Goal: Task Accomplishment & Management: Use online tool/utility

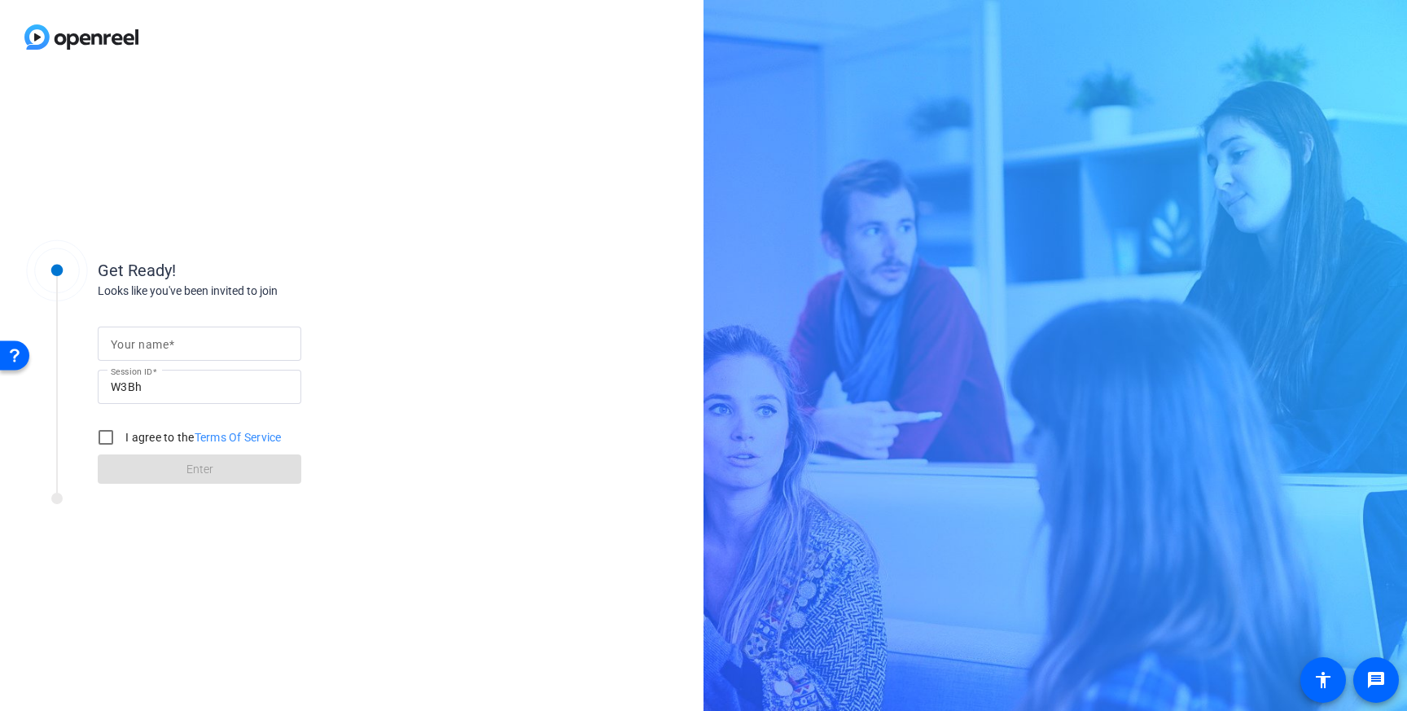
click at [176, 352] on input "Your name" at bounding box center [199, 344] width 177 height 20
type input "[PERSON_NAME]"
click at [107, 436] on input "I agree to the Terms Of Service" at bounding box center [106, 437] width 33 height 33
checkbox input "true"
click at [125, 461] on span at bounding box center [200, 468] width 204 height 39
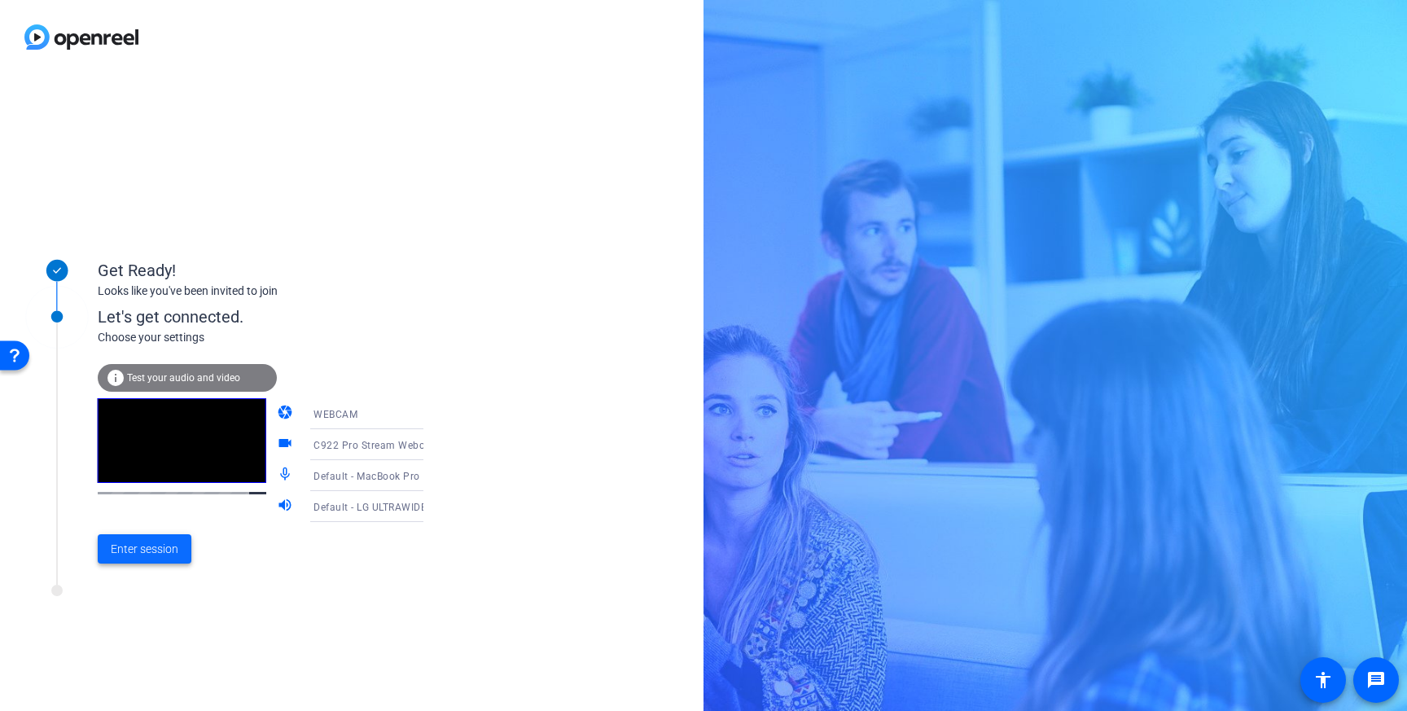
click at [142, 549] on span "Enter session" at bounding box center [145, 549] width 68 height 17
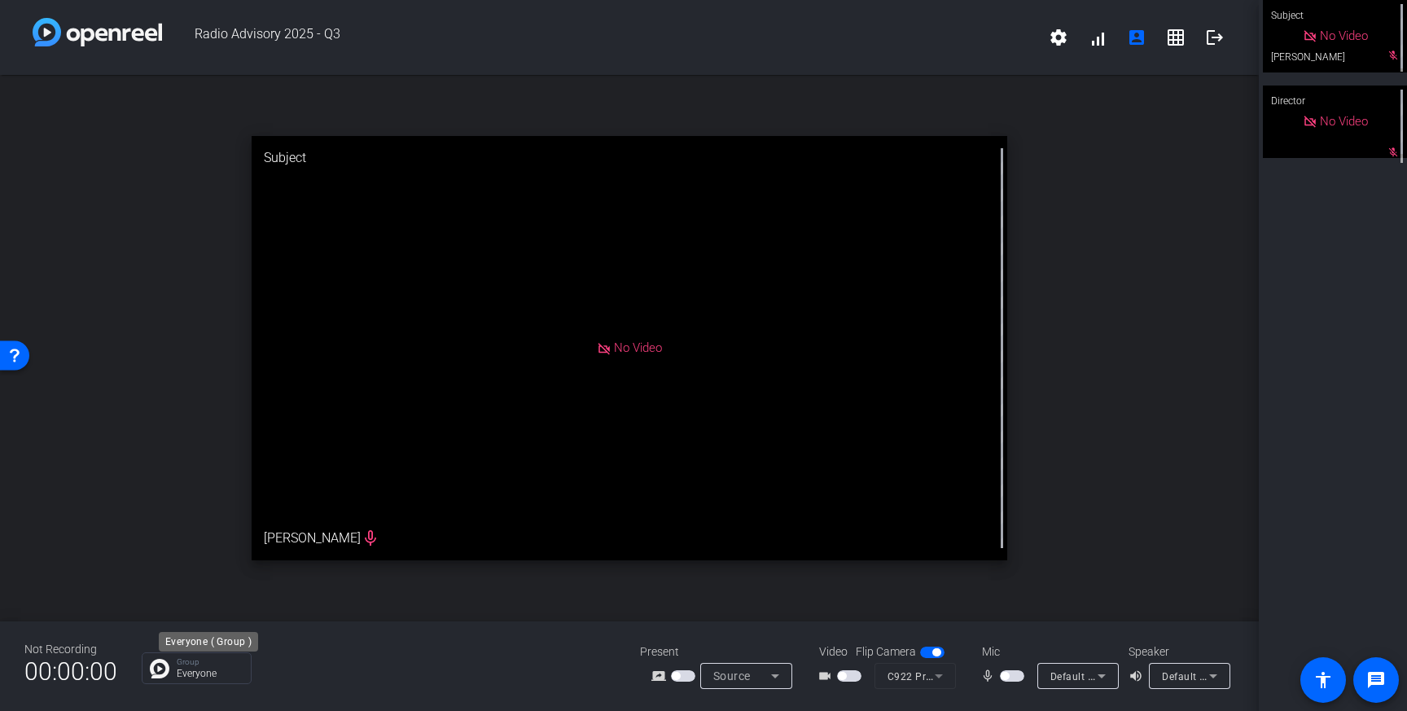
click at [218, 674] on p "Everyone" at bounding box center [210, 673] width 66 height 10
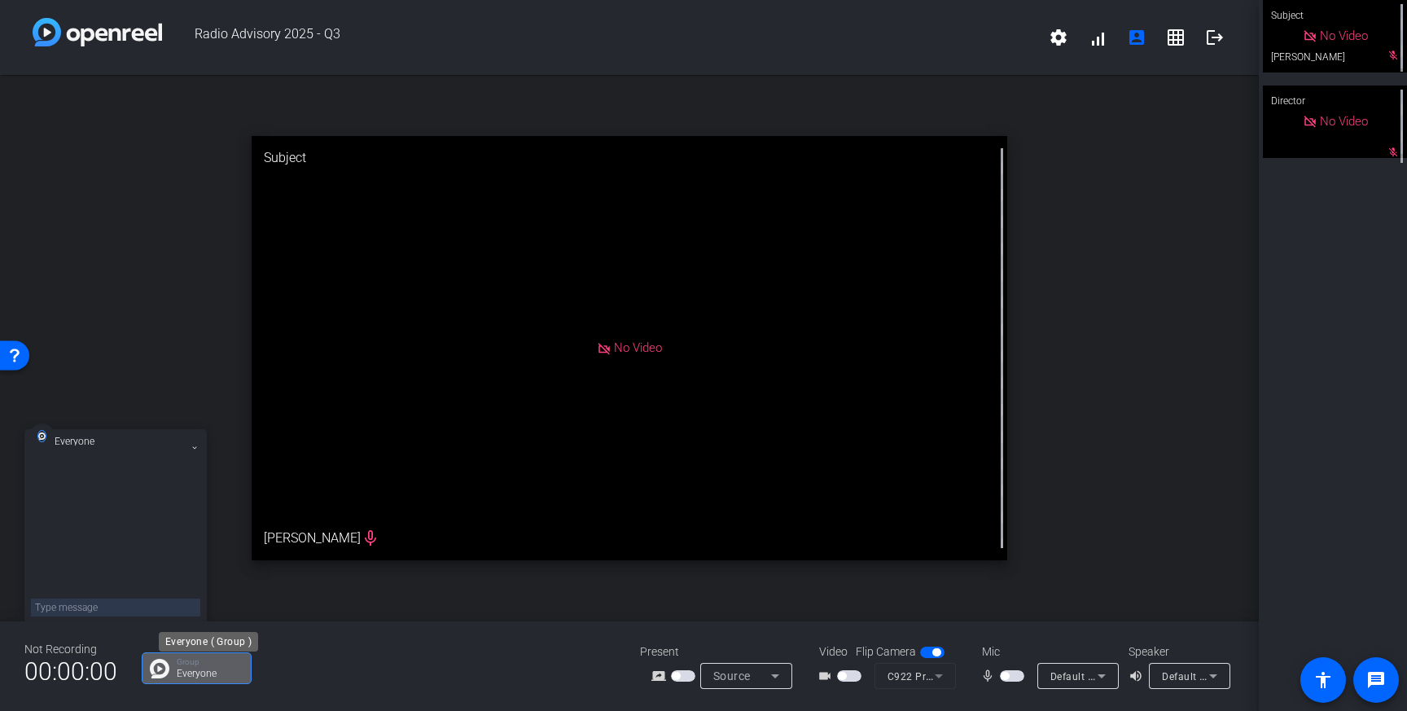
click at [218, 674] on p "Everyone" at bounding box center [210, 673] width 66 height 10
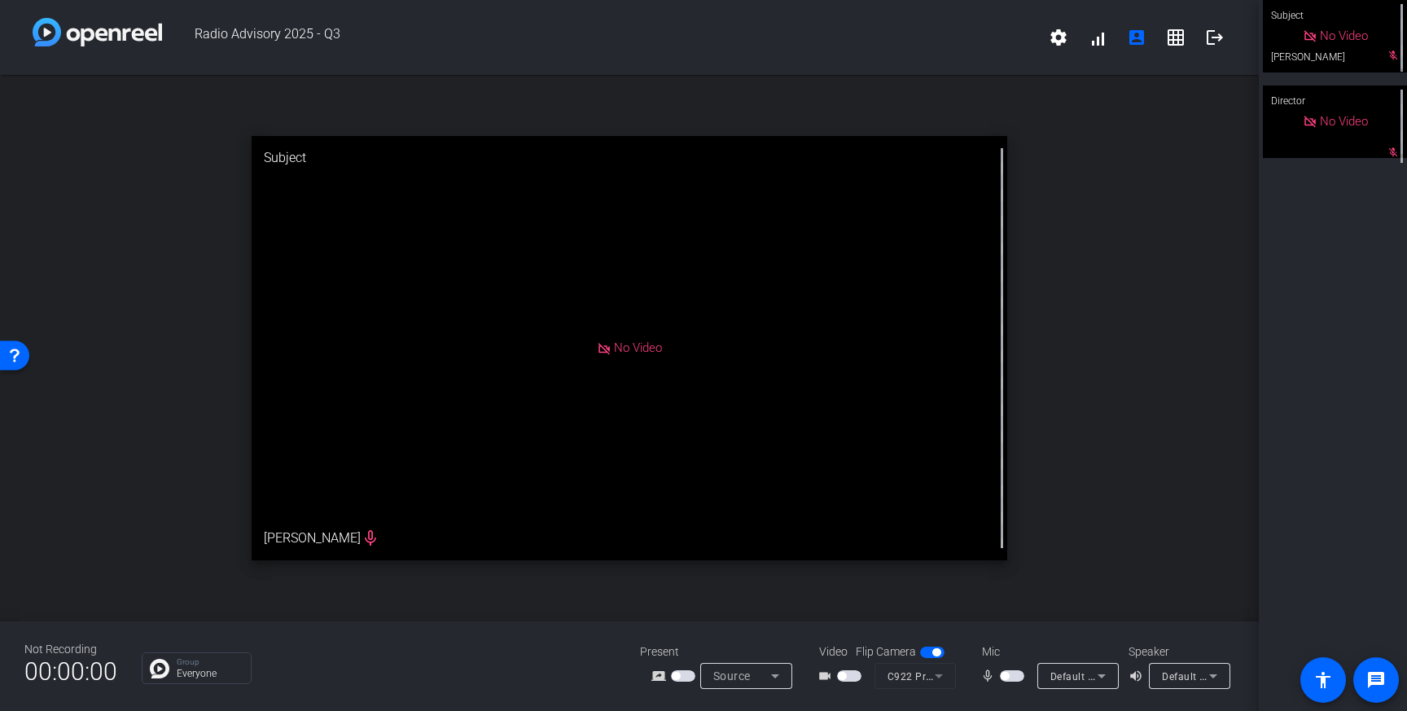
click at [1169, 37] on mat-icon "grid_on" at bounding box center [1176, 38] width 20 height 20
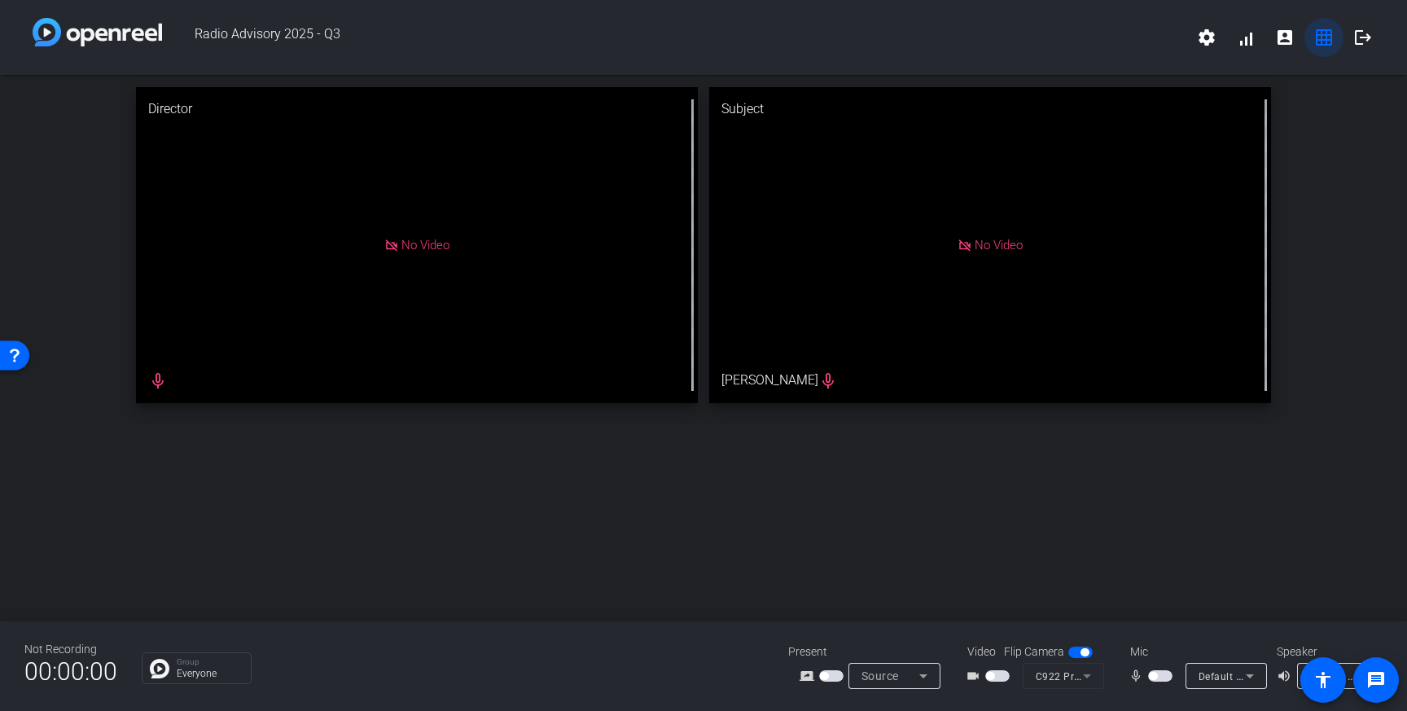
click at [1314, 48] on span at bounding box center [1323, 37] width 39 height 39
click at [1321, 41] on mat-icon "grid_on" at bounding box center [1324, 38] width 20 height 20
click at [1277, 41] on mat-icon "account_box" at bounding box center [1285, 38] width 20 height 20
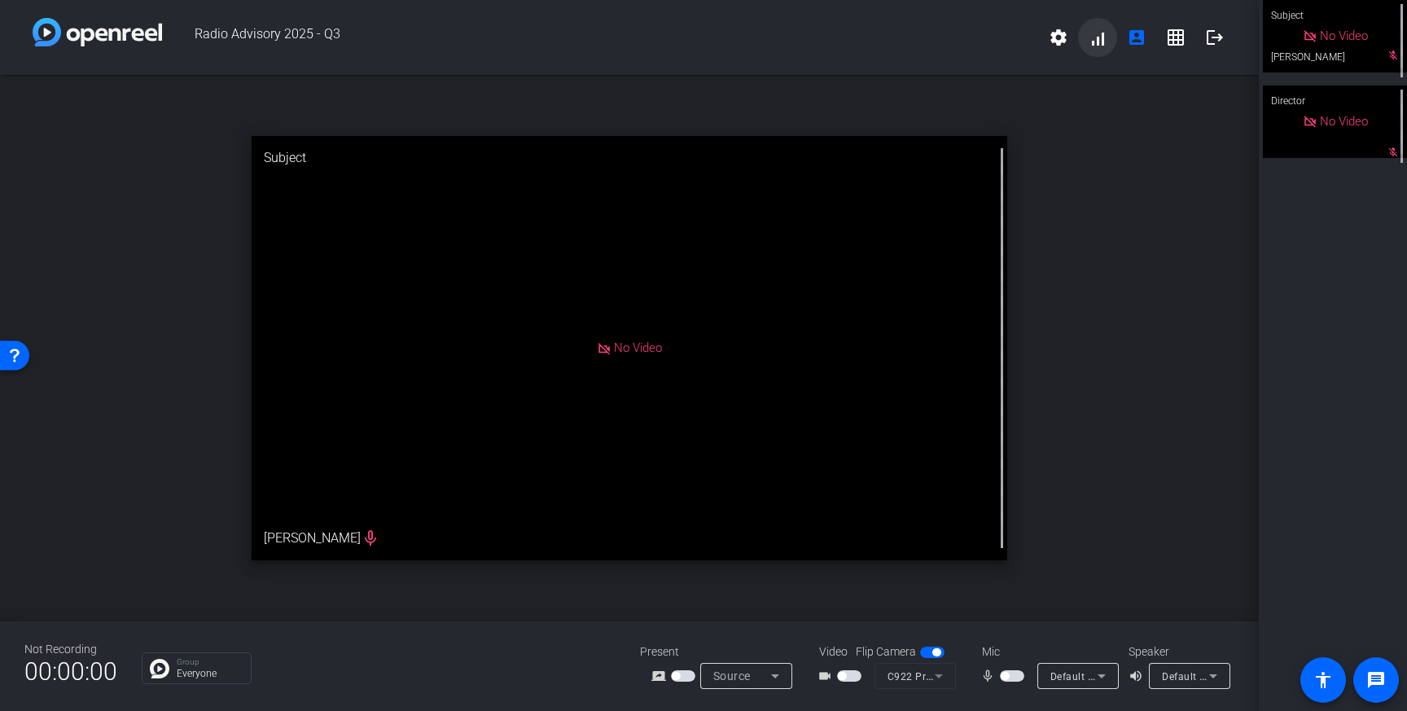
click at [1103, 42] on span at bounding box center [1097, 37] width 39 height 39
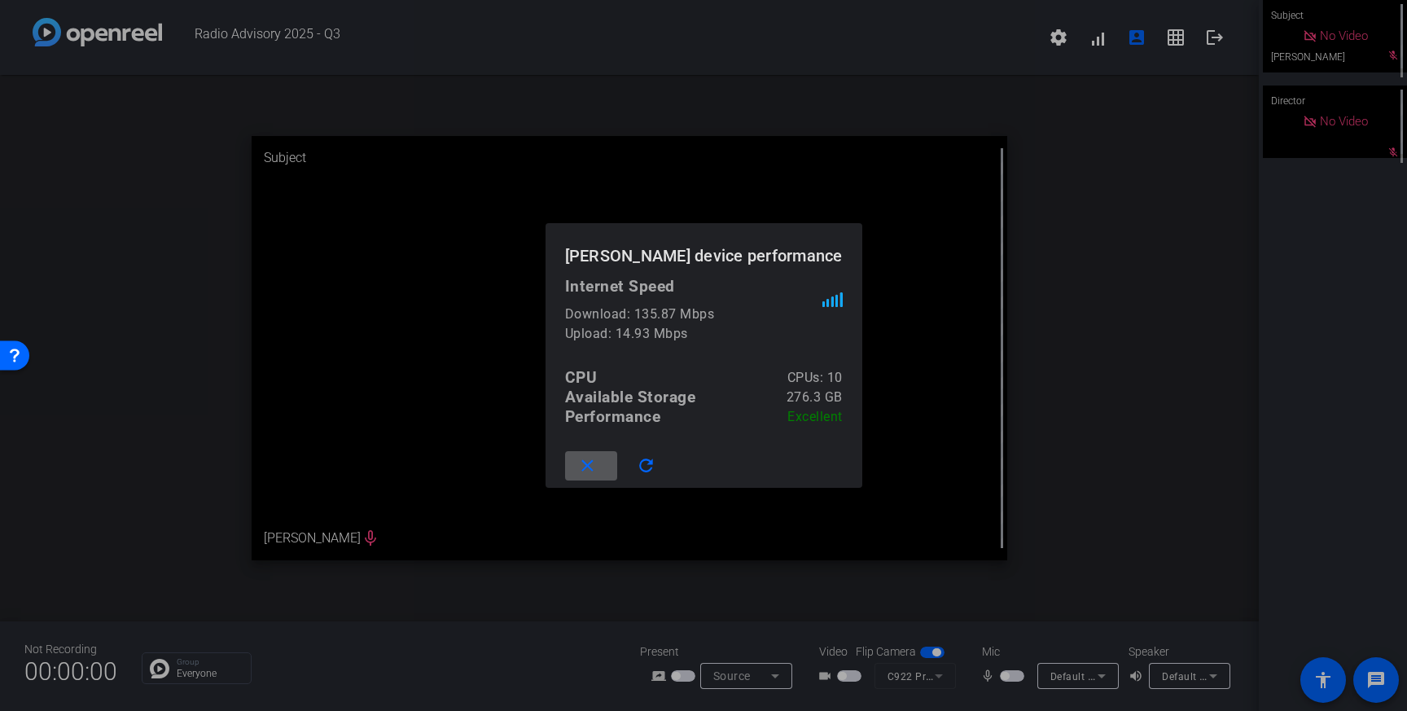
click at [1099, 133] on div at bounding box center [703, 355] width 1407 height 711
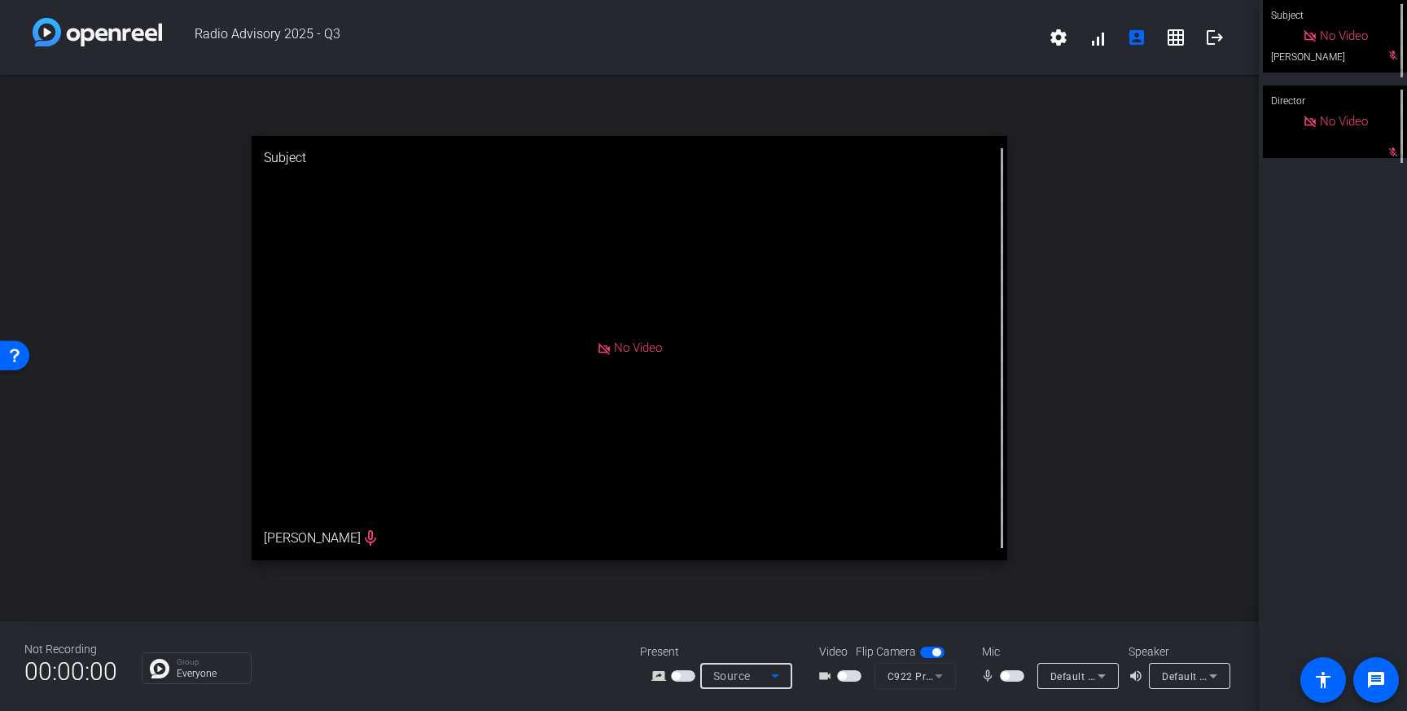
click at [742, 671] on span "Source" at bounding box center [731, 675] width 37 height 13
click at [670, 658] on div at bounding box center [703, 355] width 1407 height 711
click at [677, 673] on span "button" at bounding box center [676, 676] width 8 height 8
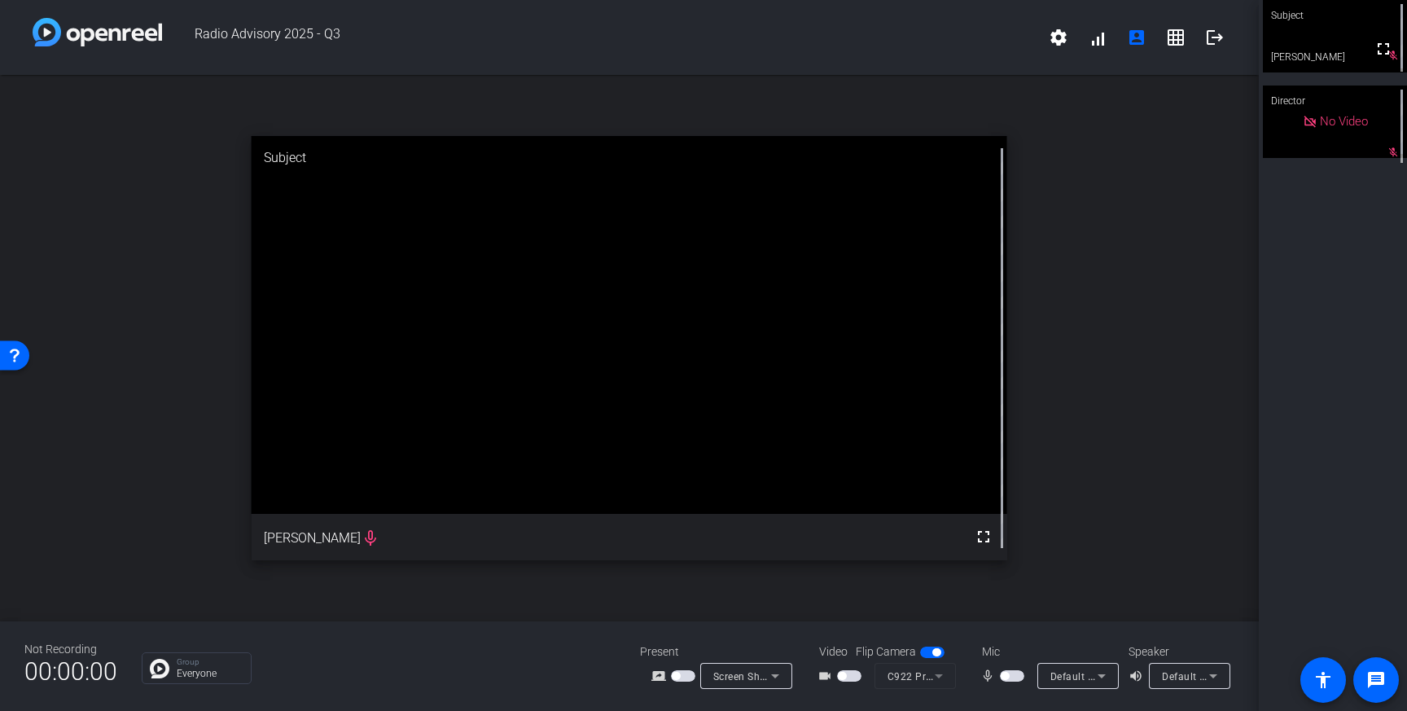
click at [852, 677] on span "button" at bounding box center [849, 675] width 24 height 11
click at [852, 677] on span "button" at bounding box center [853, 676] width 8 height 8
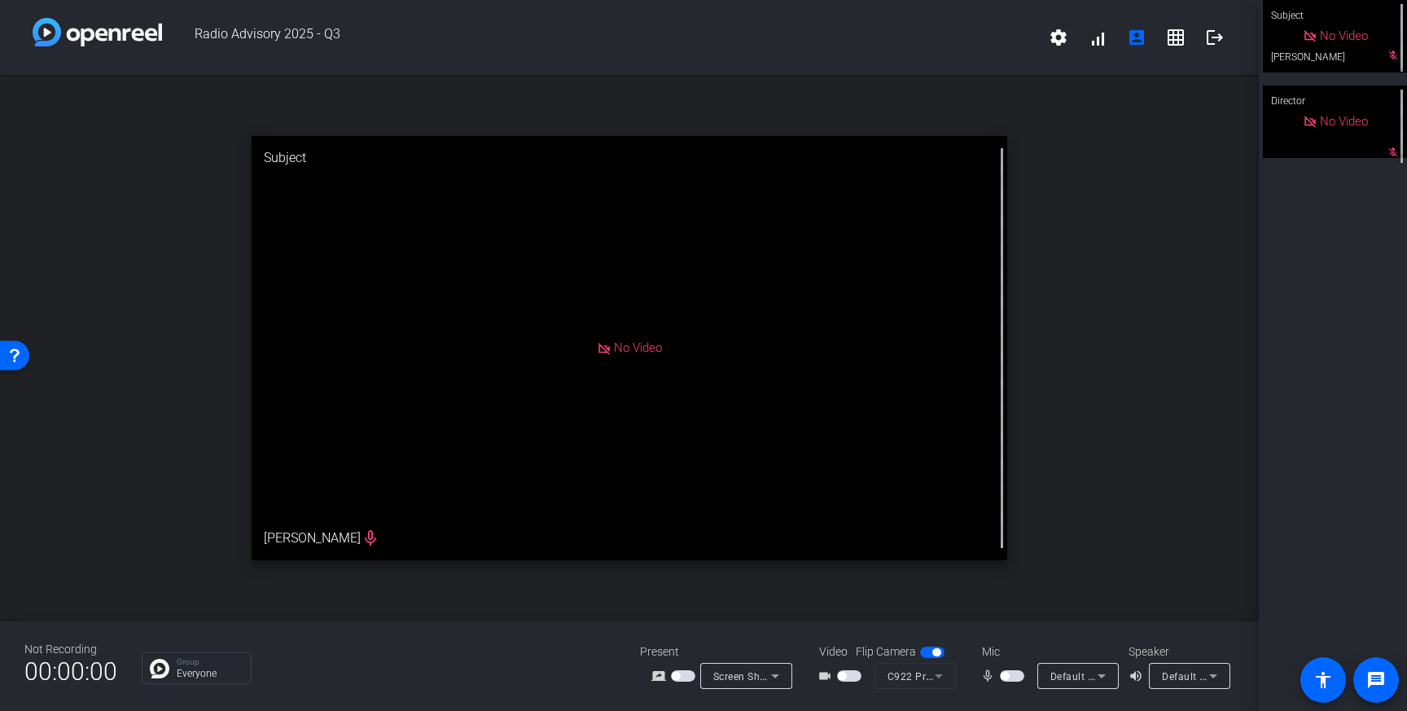
click at [852, 677] on span "button" at bounding box center [849, 675] width 24 height 11
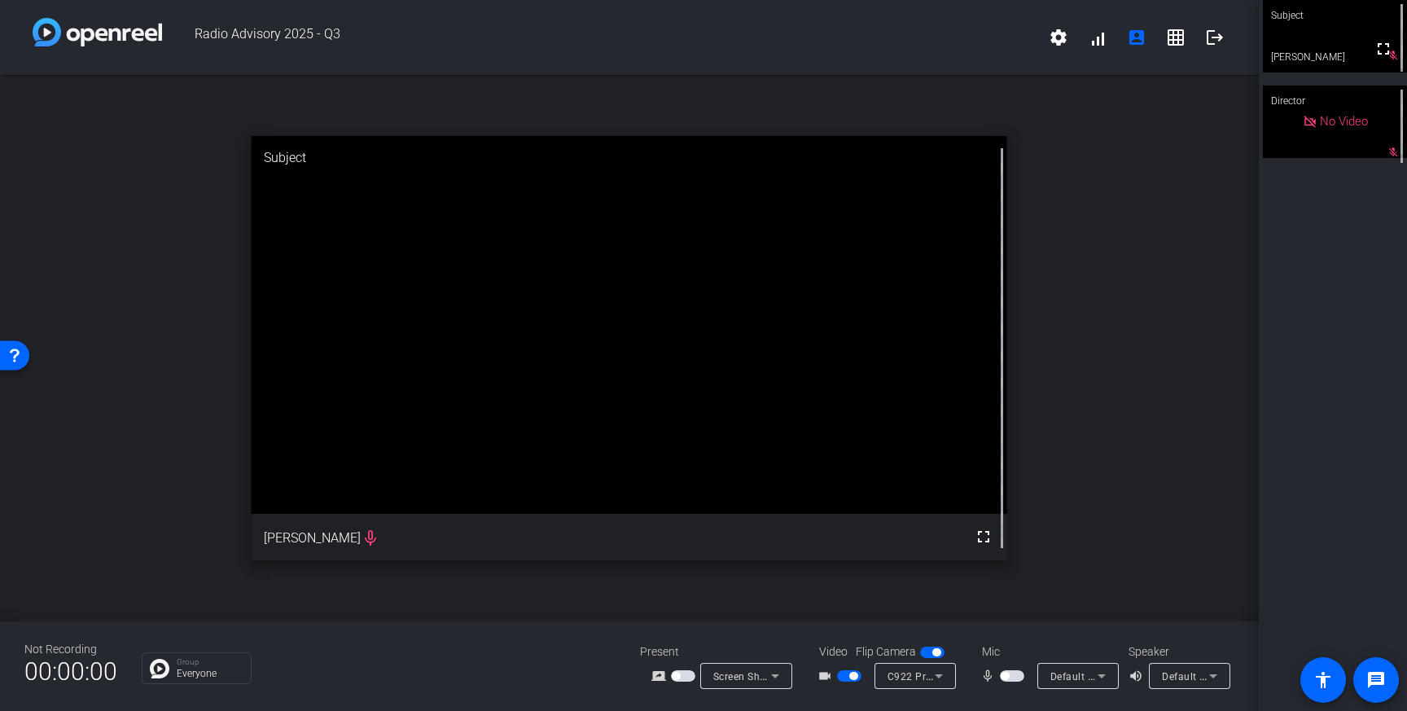
click at [852, 677] on span "button" at bounding box center [853, 676] width 8 height 8
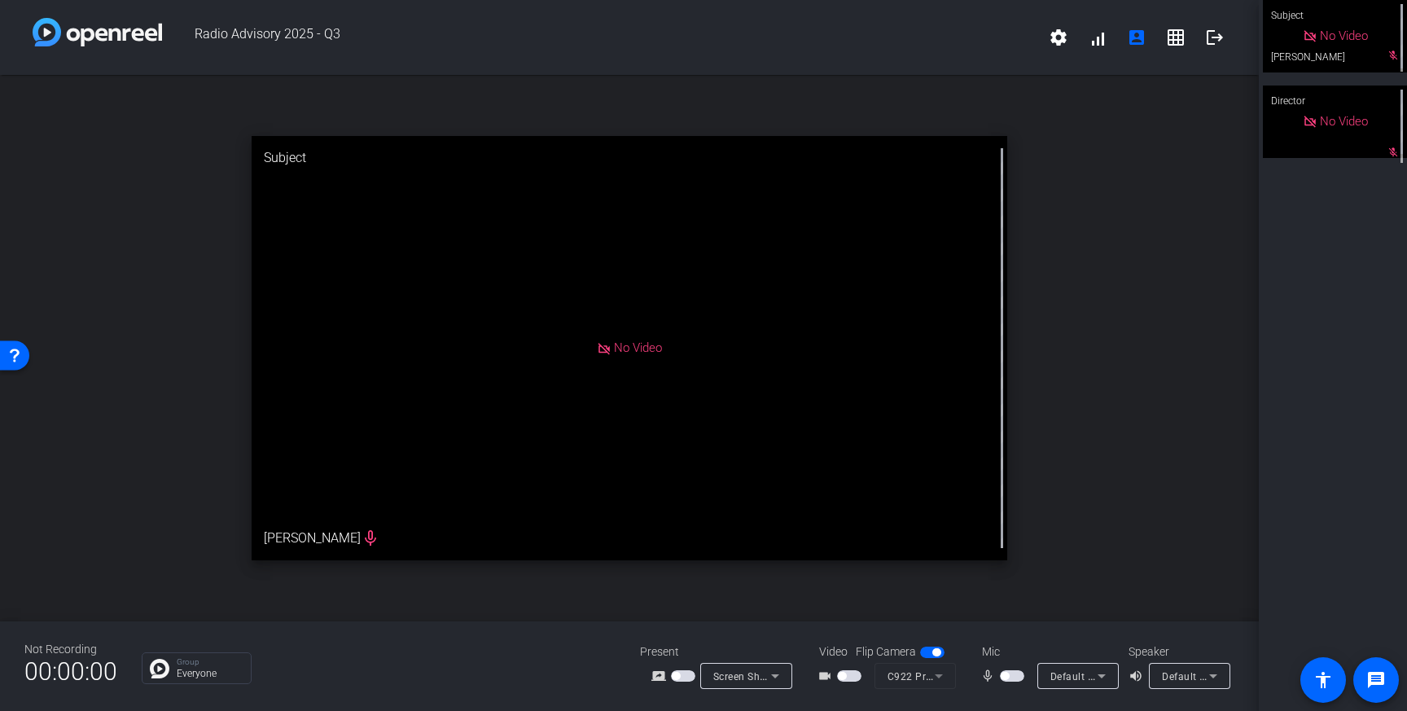
click at [1007, 676] on span "button" at bounding box center [1005, 676] width 8 height 8
click at [1007, 676] on span "button" at bounding box center [1012, 675] width 24 height 11
click at [1113, 677] on div "Default - MacBook Pro Microphone (Built-in)" at bounding box center [1077, 676] width 81 height 26
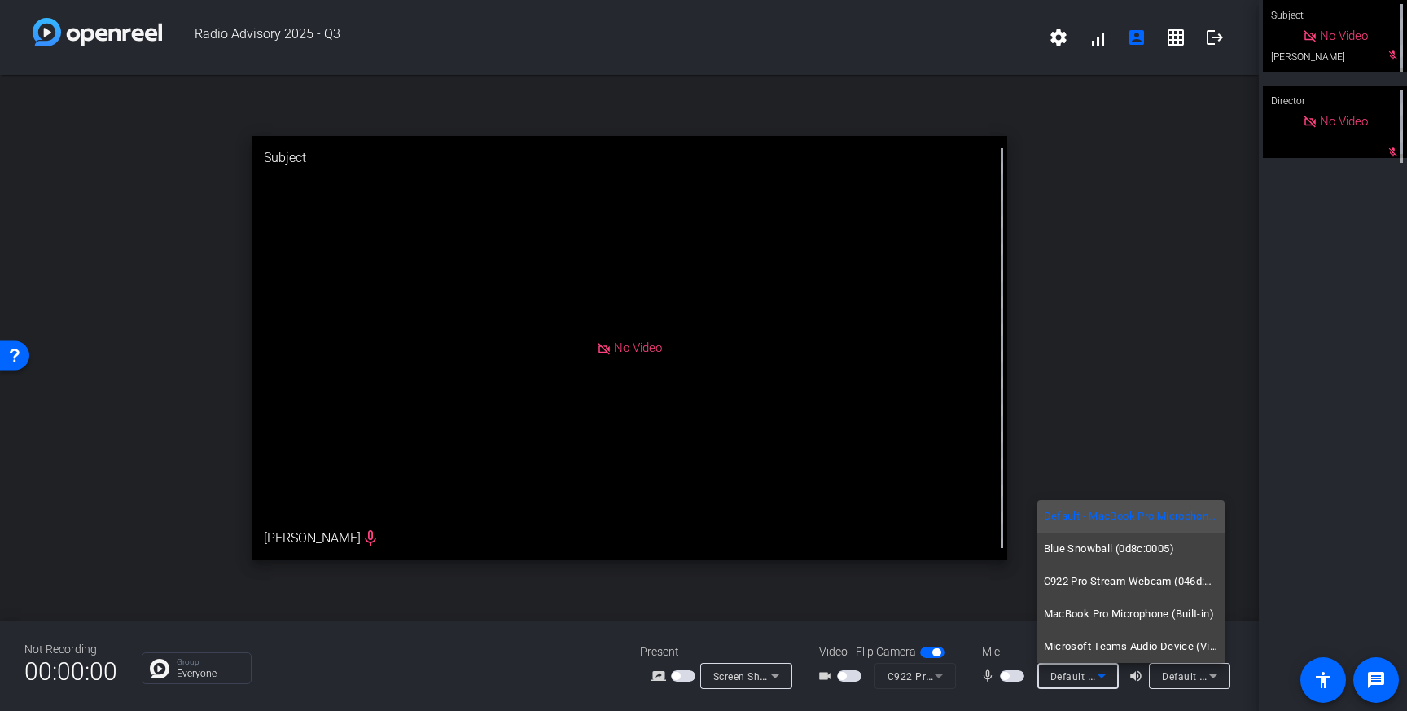
click at [1165, 696] on div at bounding box center [703, 355] width 1407 height 711
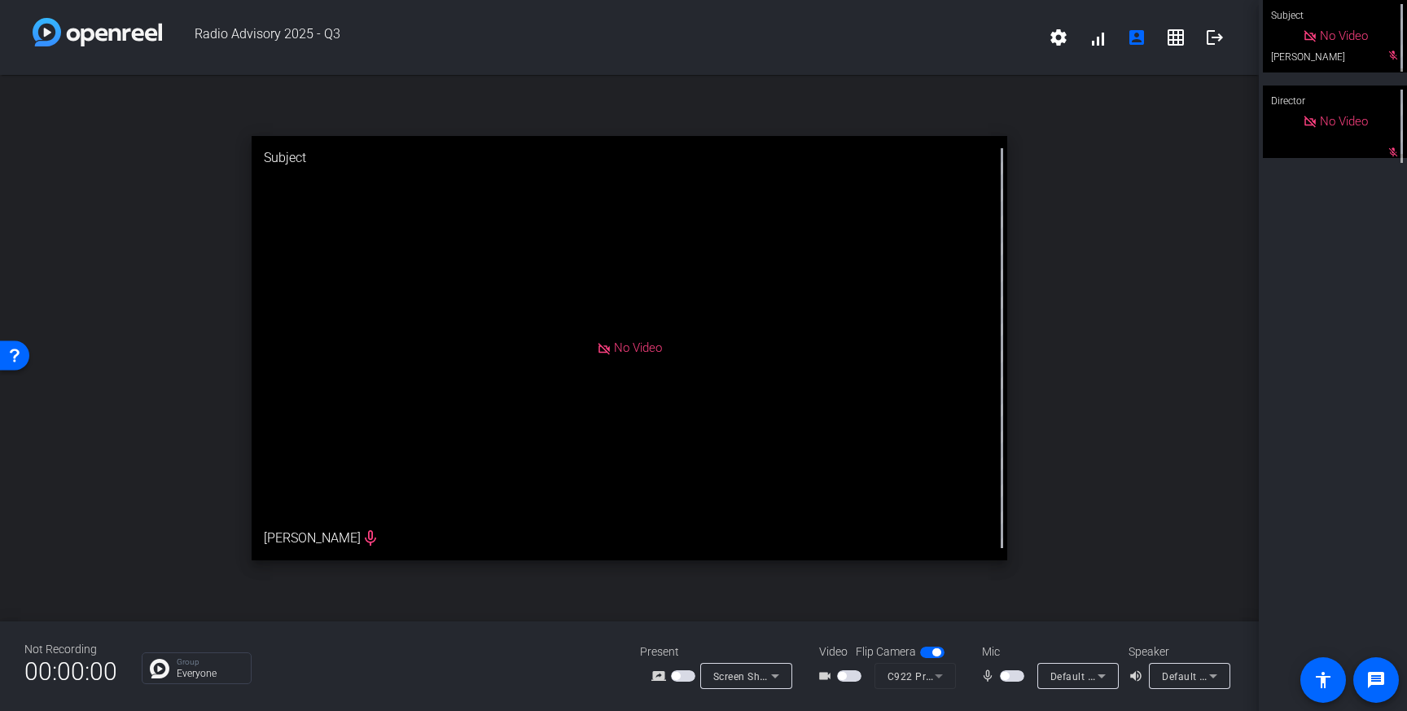
click at [934, 655] on span "button" at bounding box center [936, 652] width 8 height 8
click at [934, 655] on span "button" at bounding box center [932, 651] width 24 height 11
click at [946, 671] on mat-form-field "C922 Pro Stream Webcam (046d:085c)" at bounding box center [914, 676] width 81 height 26
click at [944, 676] on mat-form-field "C922 Pro Stream Webcam (046d:085c)" at bounding box center [914, 676] width 81 height 26
click at [943, 677] on mat-form-field "C922 Pro Stream Webcam (046d:085c)" at bounding box center [914, 676] width 81 height 26
